Goal: Task Accomplishment & Management: Use online tool/utility

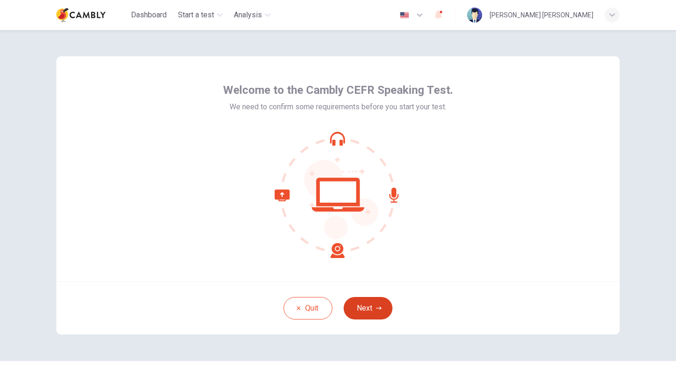
click at [363, 309] on button "Next" at bounding box center [368, 308] width 49 height 23
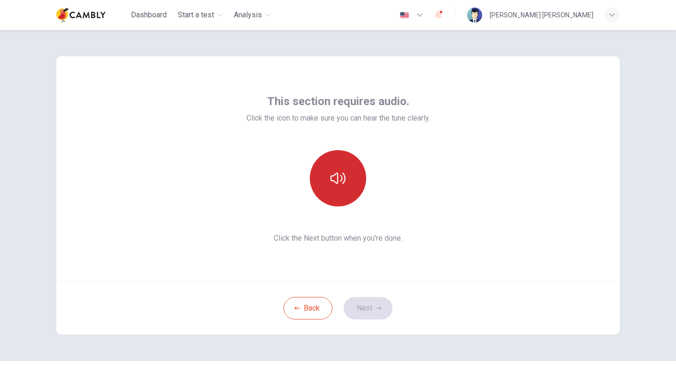
click at [337, 172] on icon "button" at bounding box center [338, 178] width 15 height 15
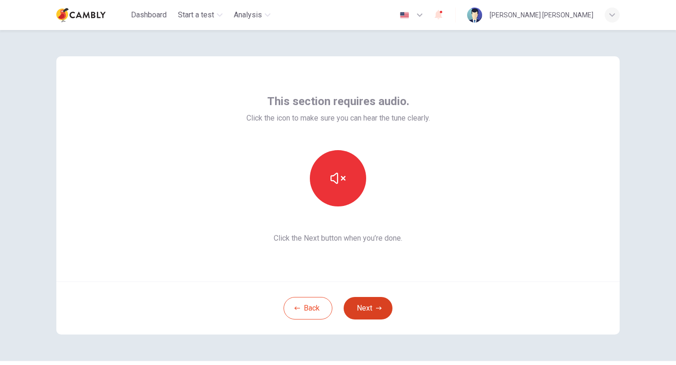
click at [360, 317] on button "Next" at bounding box center [368, 308] width 49 height 23
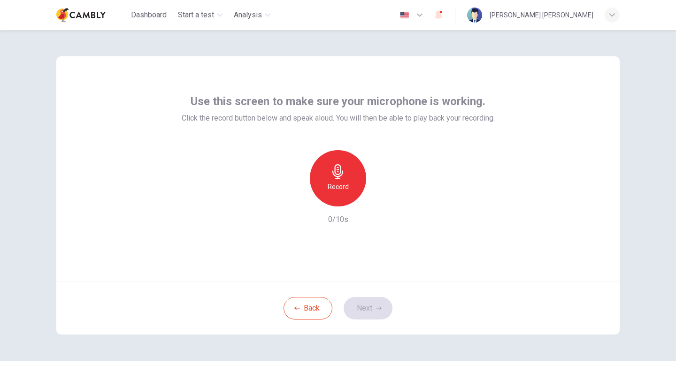
click at [343, 174] on icon "button" at bounding box center [338, 171] width 15 height 15
click at [383, 200] on icon "button" at bounding box center [381, 198] width 9 height 9
click at [293, 197] on icon "button" at bounding box center [295, 199] width 6 height 6
click at [340, 178] on icon "button" at bounding box center [338, 171] width 15 height 15
click at [377, 198] on icon "button" at bounding box center [381, 198] width 9 height 9
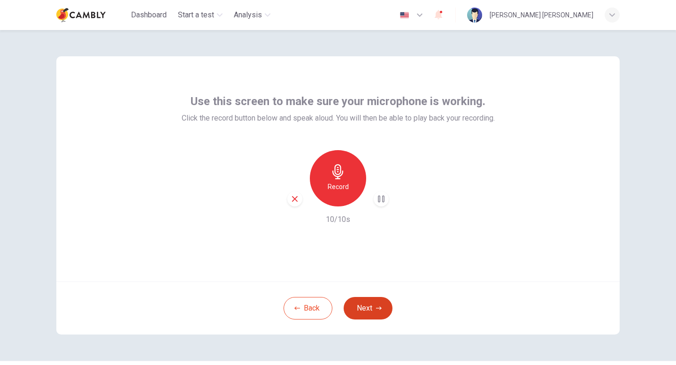
click at [365, 308] on button "Next" at bounding box center [368, 308] width 49 height 23
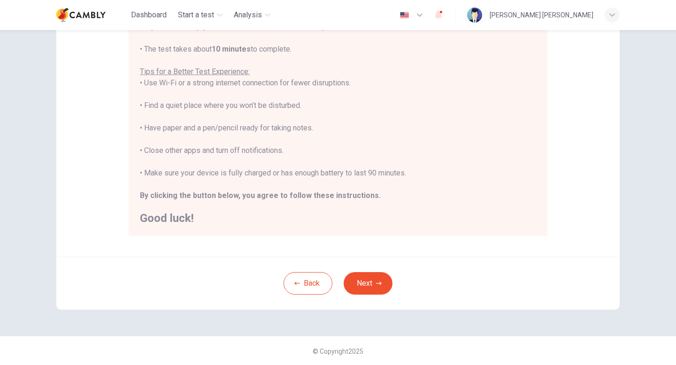
scroll to position [157, 0]
click at [379, 282] on icon "button" at bounding box center [379, 283] width 6 height 6
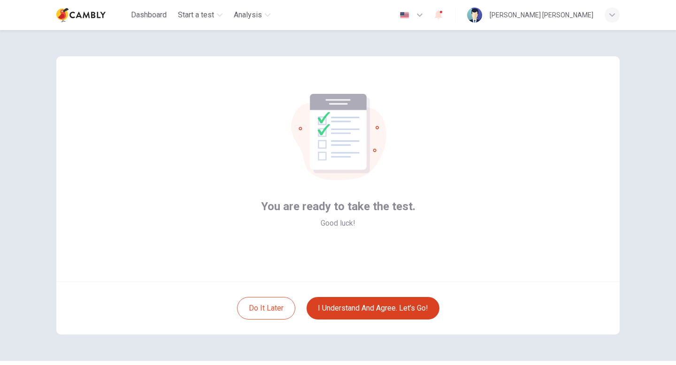
scroll to position [4, 0]
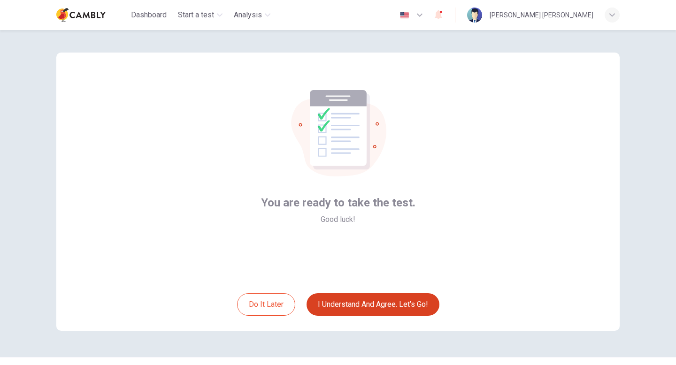
click at [388, 309] on button "I understand and agree. Let’s go!" at bounding box center [373, 305] width 133 height 23
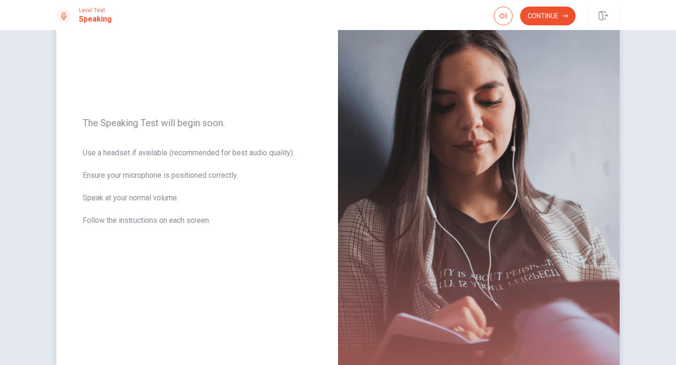
scroll to position [75, 0]
click at [552, 12] on button "Continue" at bounding box center [547, 16] width 55 height 19
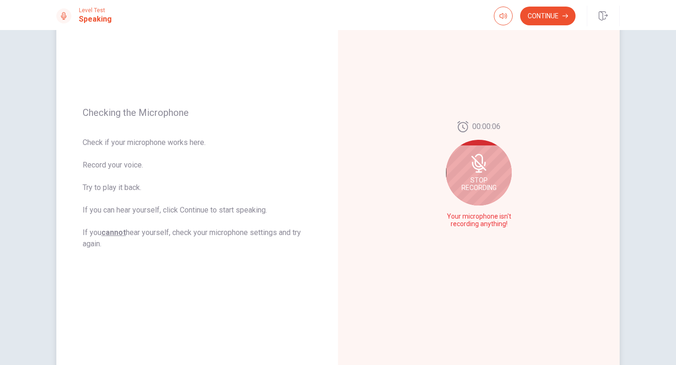
click at [487, 173] on div "Stop Recording" at bounding box center [479, 173] width 66 height 66
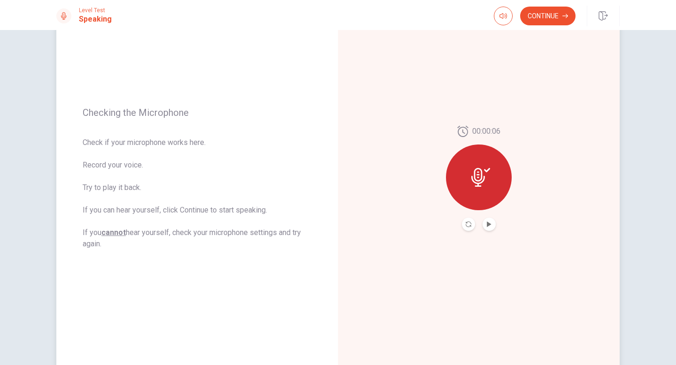
click at [488, 221] on button "Play Audio" at bounding box center [489, 224] width 13 height 13
click at [469, 224] on icon "Record Again" at bounding box center [469, 225] width 6 height 6
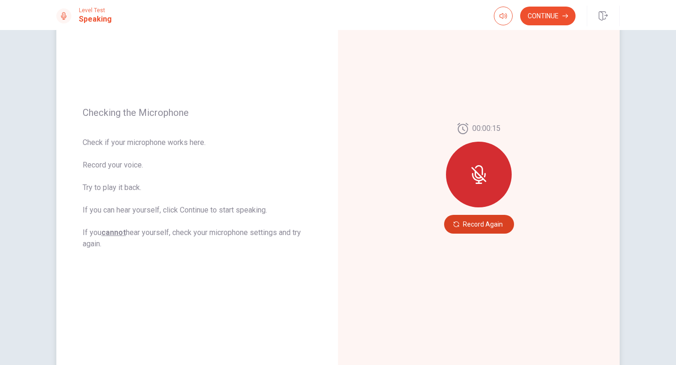
click at [467, 225] on button "Record Again" at bounding box center [479, 224] width 70 height 19
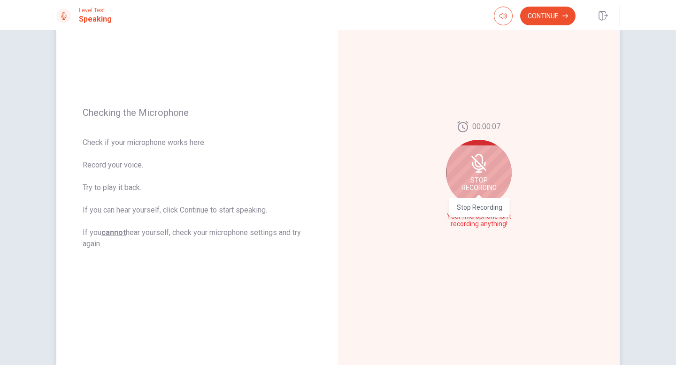
click at [485, 181] on span "Stop Recording" at bounding box center [479, 184] width 35 height 15
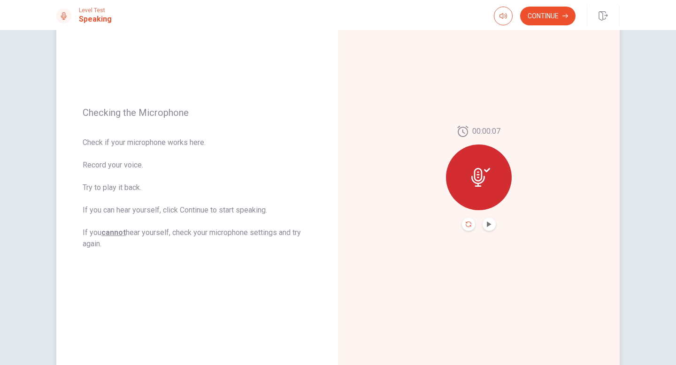
click at [468, 224] on icon "Record Again" at bounding box center [469, 225] width 6 height 6
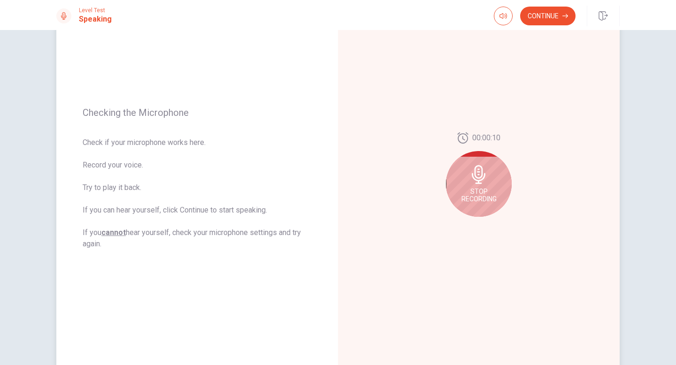
click at [490, 193] on span "Stop Recording" at bounding box center [479, 195] width 35 height 15
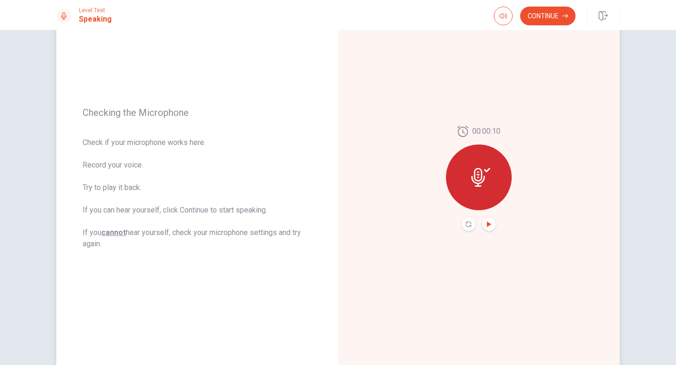
click at [490, 223] on icon "Play Audio" at bounding box center [490, 225] width 6 height 6
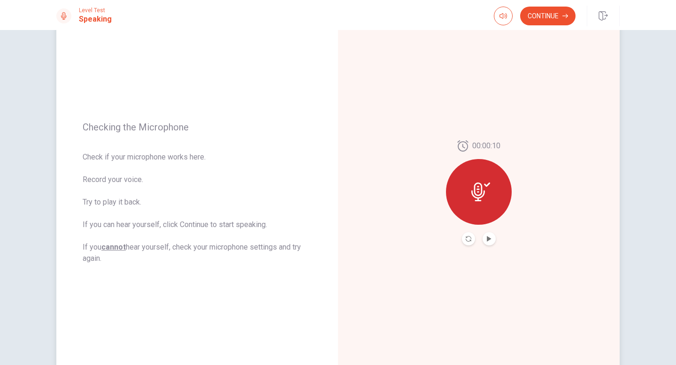
scroll to position [56, 0]
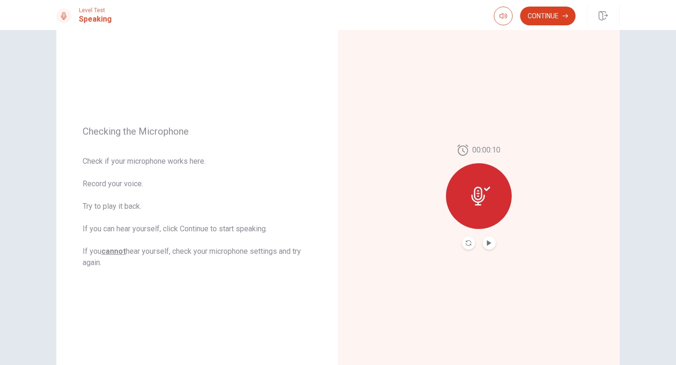
click at [532, 15] on button "Continue" at bounding box center [547, 16] width 55 height 19
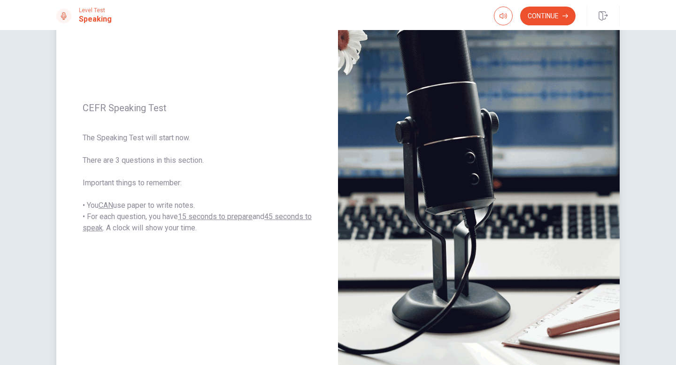
scroll to position [86, 0]
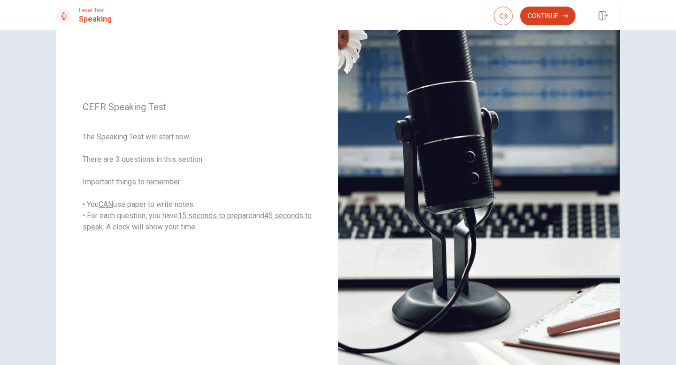
click at [563, 13] on icon "button" at bounding box center [566, 16] width 6 height 6
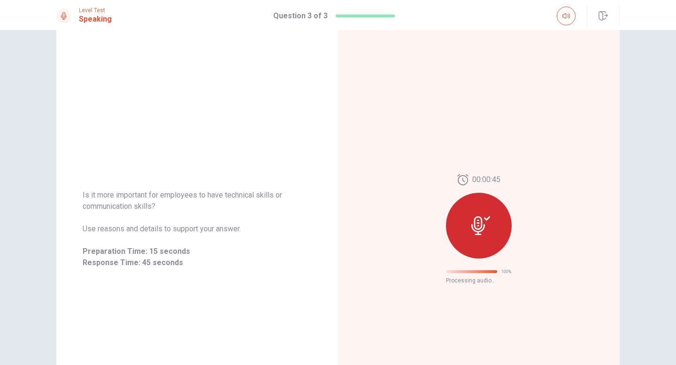
scroll to position [0, 0]
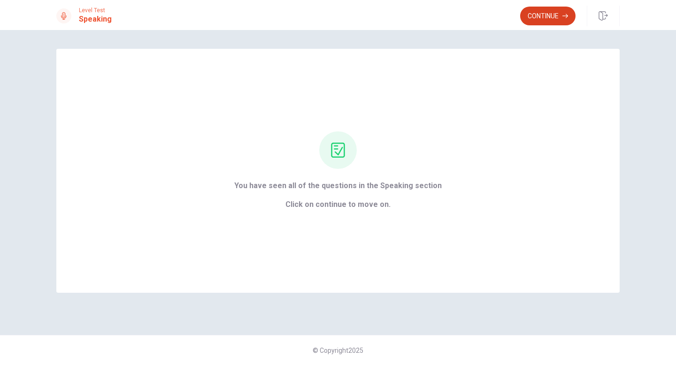
click at [532, 12] on button "Continue" at bounding box center [547, 16] width 55 height 19
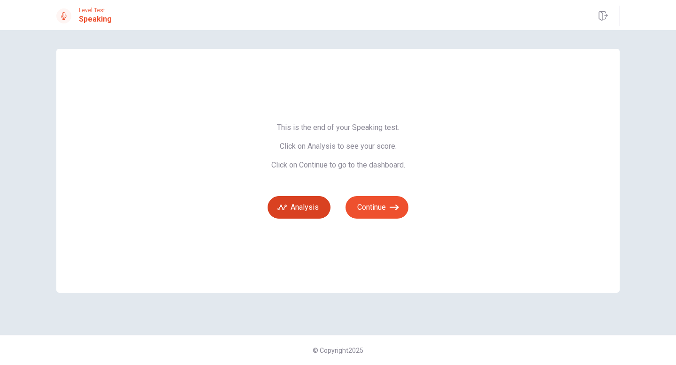
click at [305, 212] on button "Analysis" at bounding box center [299, 207] width 63 height 23
